Goal: Check status: Check status

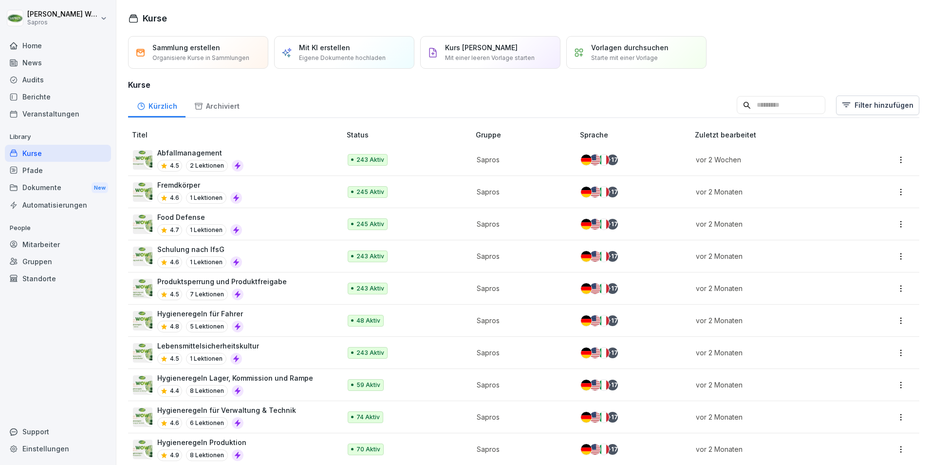
click at [43, 242] on div "Mitarbeiter" at bounding box center [58, 244] width 106 height 17
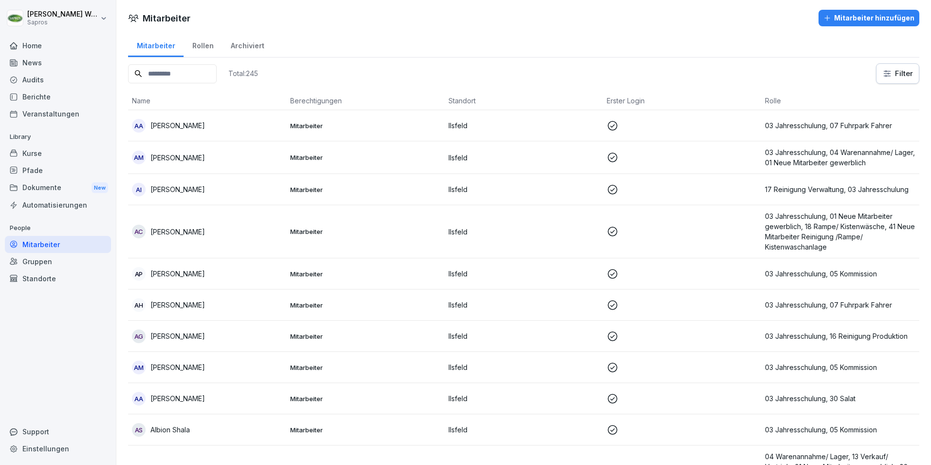
click at [165, 76] on input at bounding box center [172, 73] width 89 height 19
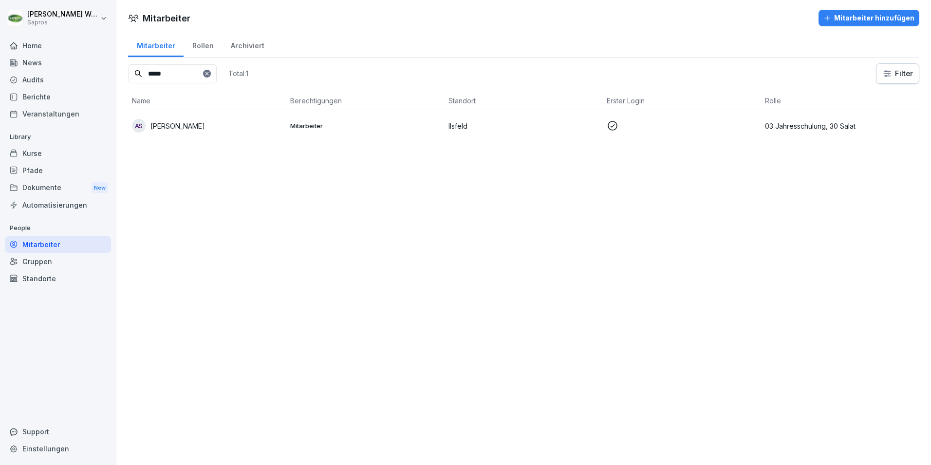
type input "*****"
click at [785, 121] on p "03 Jahresschulung, 30 Salat" at bounding box center [840, 126] width 150 height 10
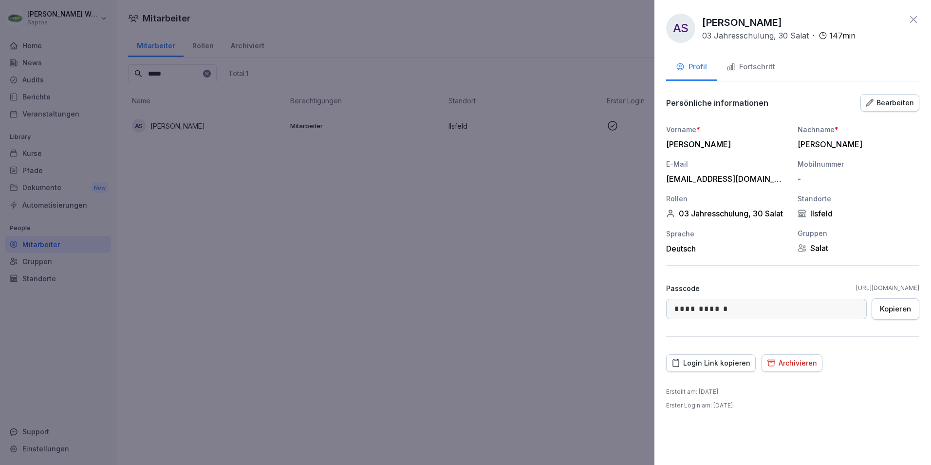
click at [914, 17] on icon at bounding box center [914, 20] width 12 height 12
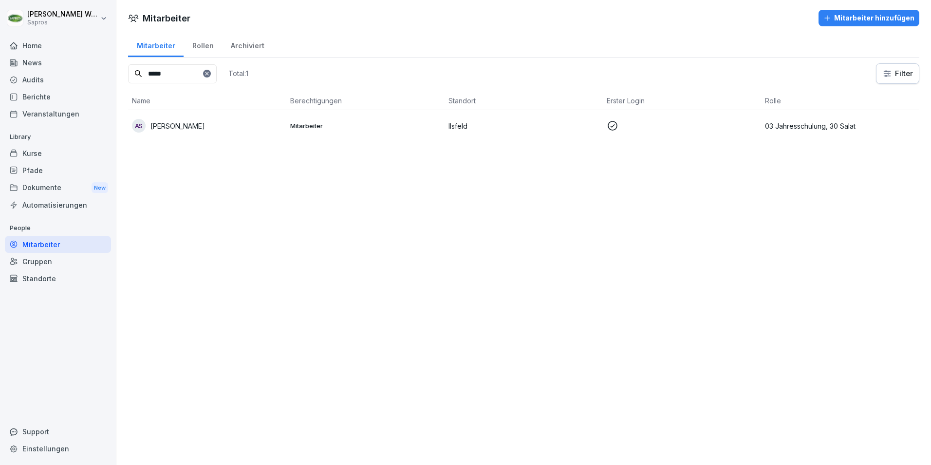
click at [608, 123] on icon at bounding box center [613, 126] width 10 height 10
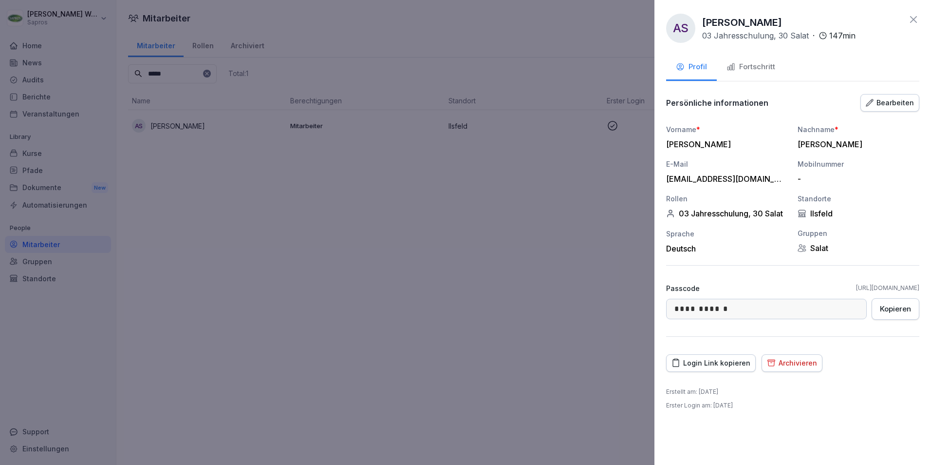
click at [736, 64] on div "Fortschritt" at bounding box center [751, 66] width 49 height 11
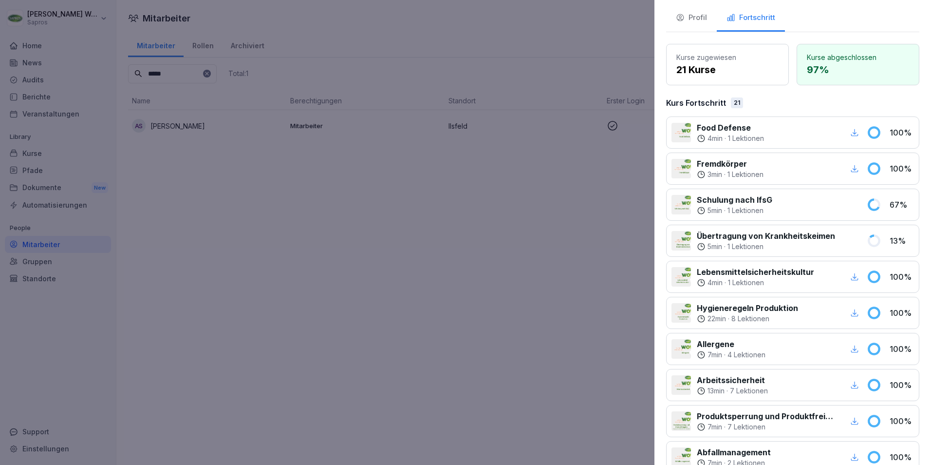
scroll to position [44, 0]
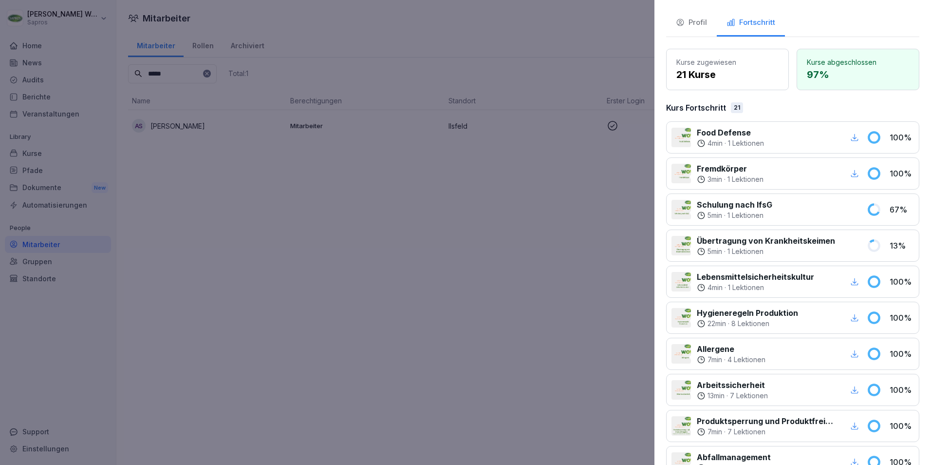
click at [708, 208] on p "Schulung nach IfsG" at bounding box center [734, 205] width 75 height 12
click at [684, 213] on div at bounding box center [681, 209] width 19 height 19
click at [774, 208] on div "Schulung nach IfsG 5 min · 1 Lektionen" at bounding box center [766, 209] width 189 height 21
click at [774, 207] on div "Schulung nach IfsG 5 min · 1 Lektionen" at bounding box center [766, 209] width 189 height 21
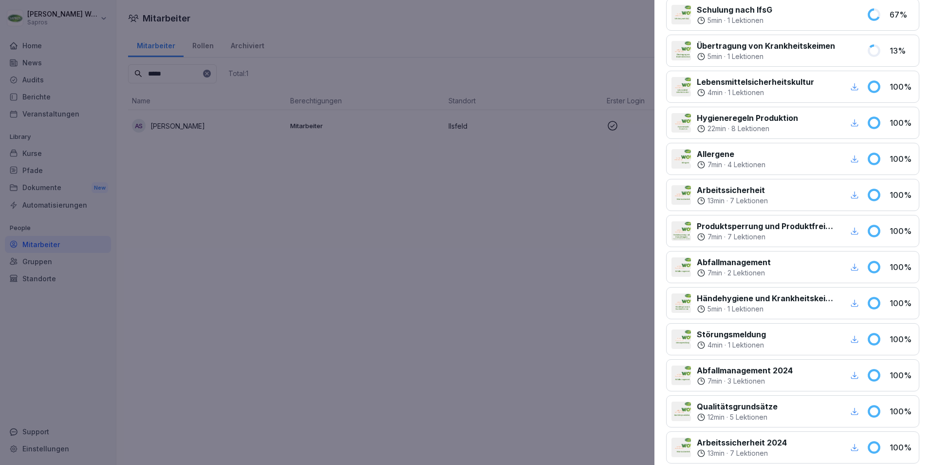
scroll to position [0, 0]
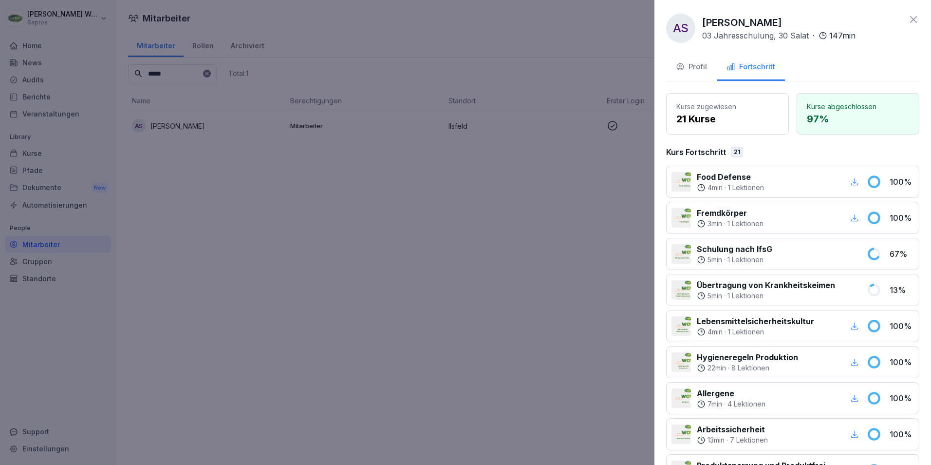
click at [910, 21] on icon at bounding box center [913, 19] width 7 height 7
